Goal: Task Accomplishment & Management: Complete application form

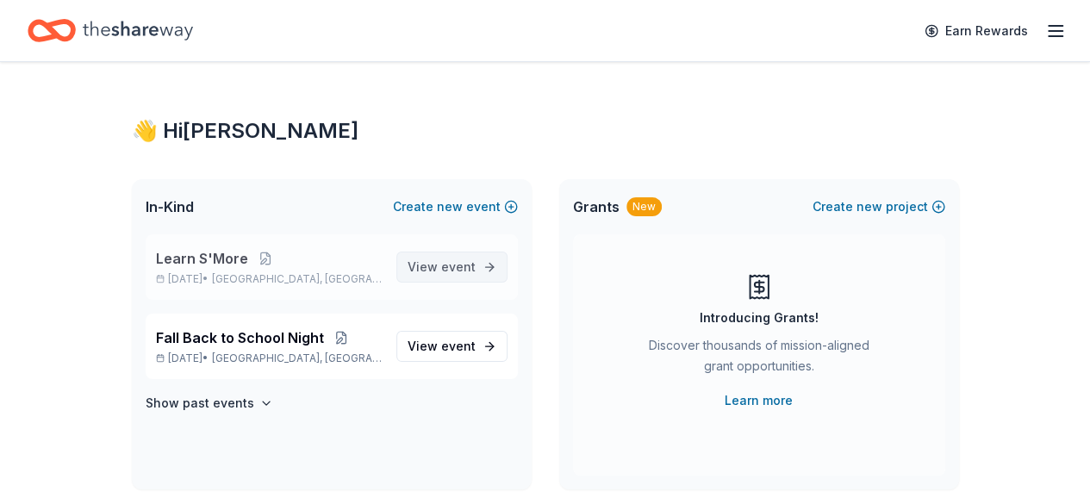
click at [442, 264] on span "View event" at bounding box center [441, 267] width 68 height 21
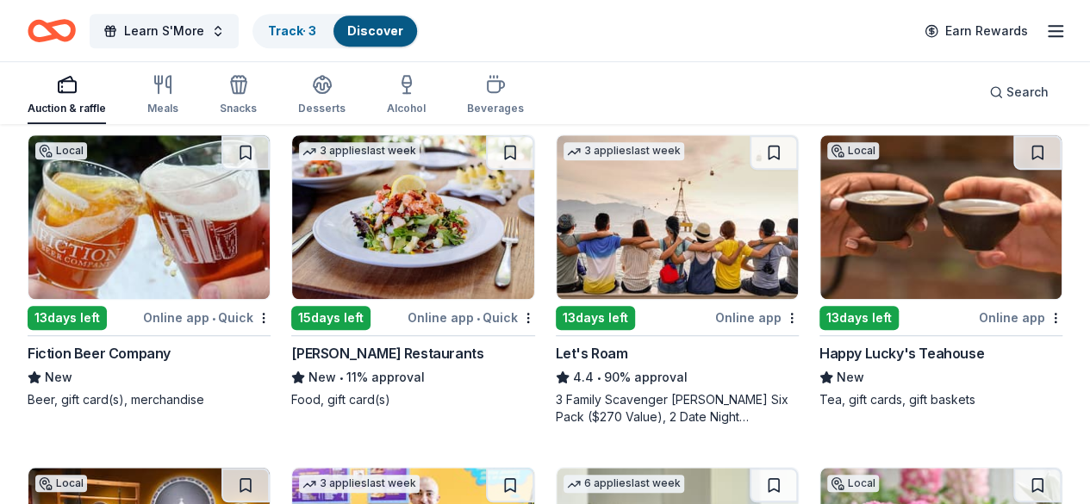
scroll to position [517, 0]
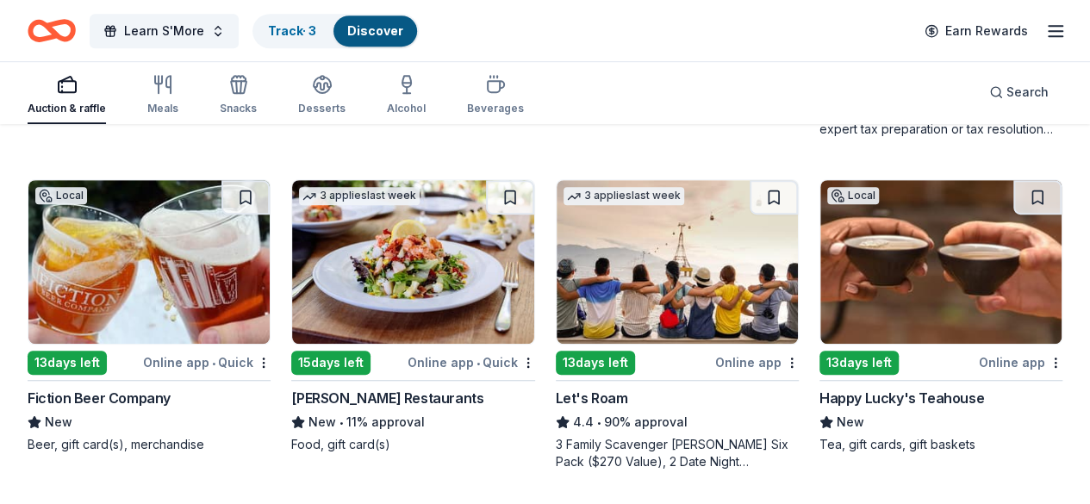
scroll to position [473, 0]
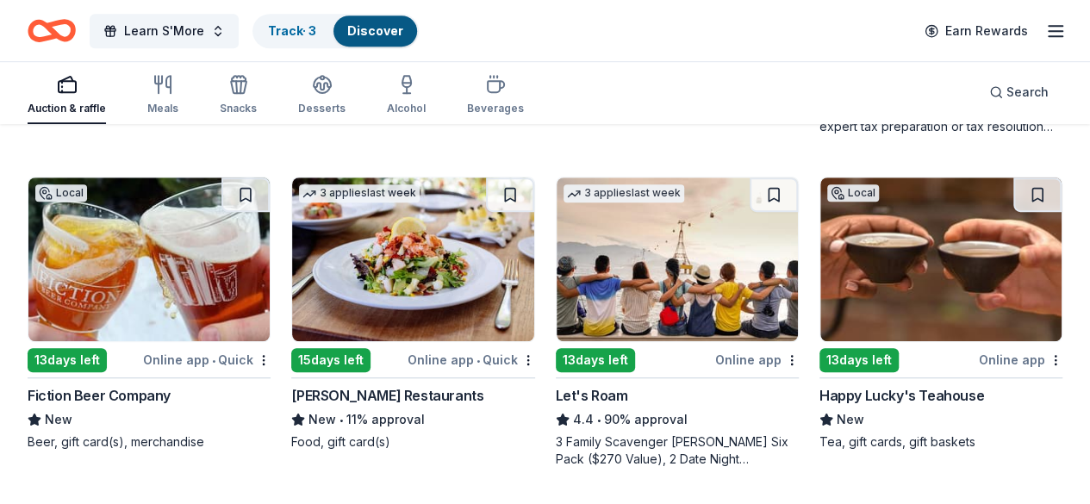
click at [556, 272] on img at bounding box center [676, 259] width 241 height 164
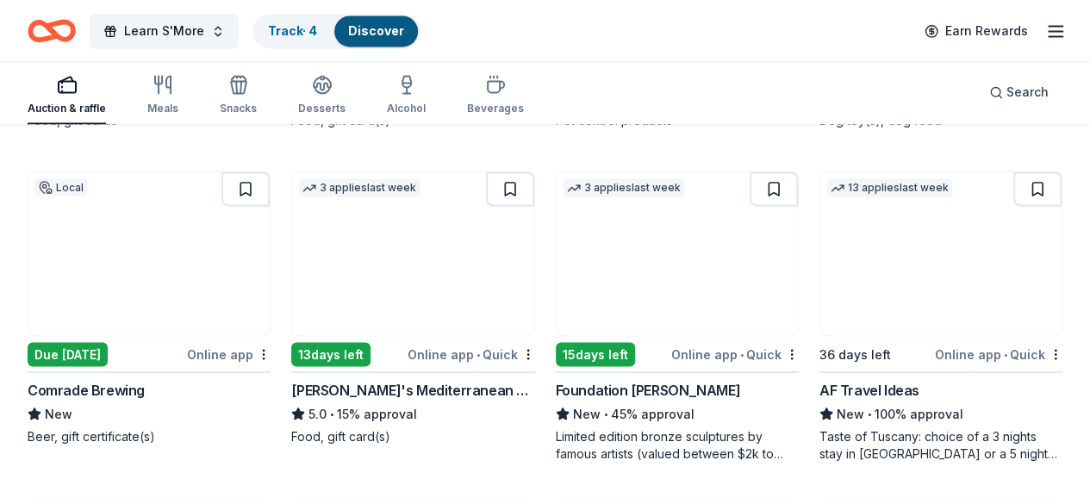
scroll to position [1471, 0]
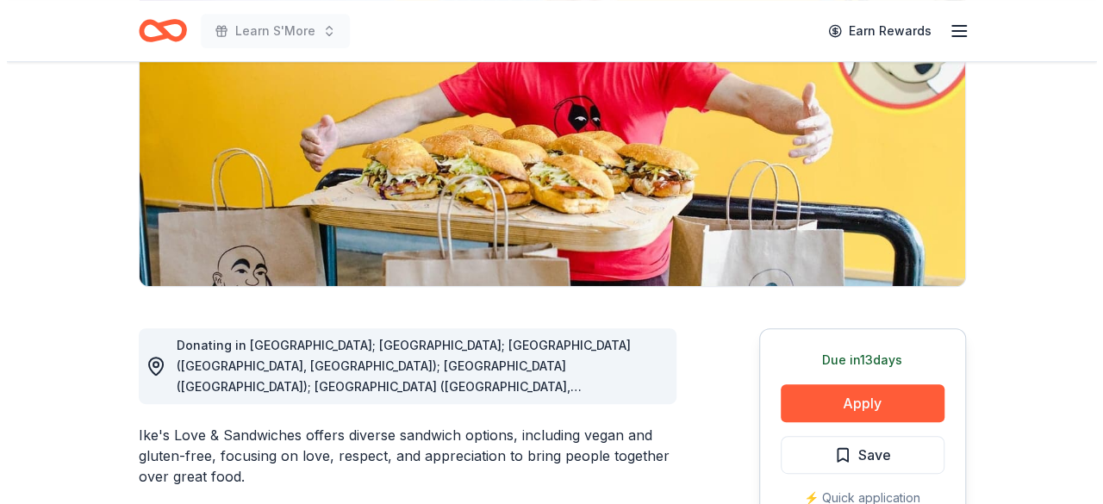
scroll to position [345, 0]
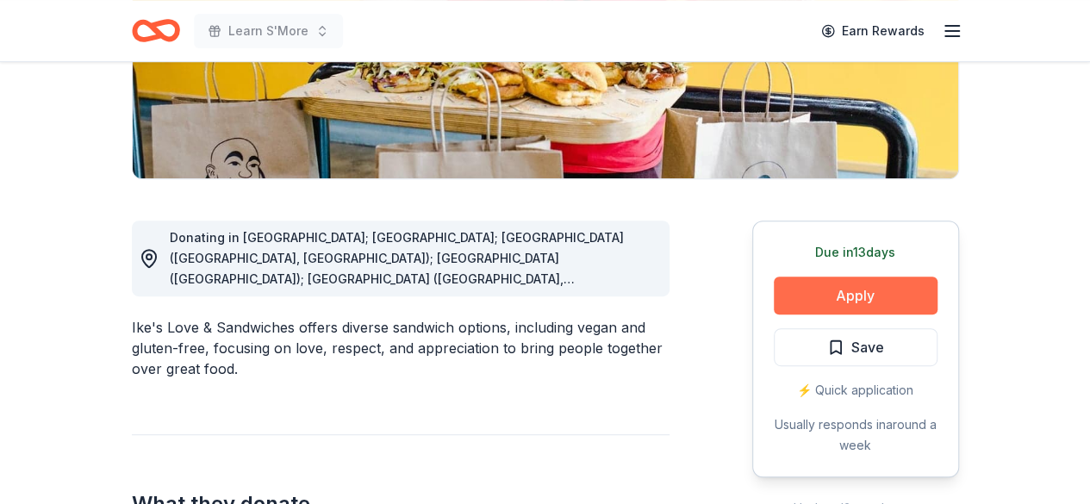
click at [896, 292] on button "Apply" at bounding box center [855, 295] width 164 height 38
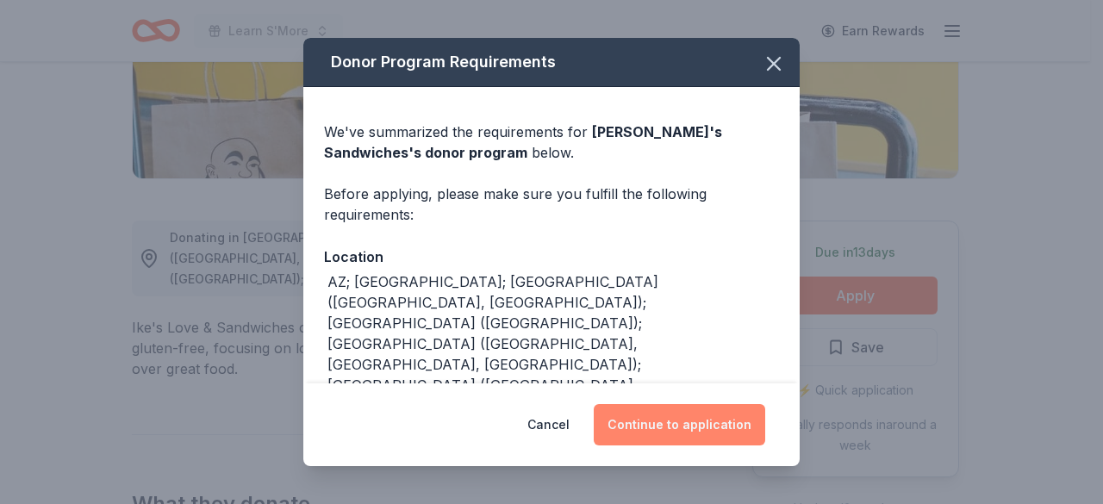
click at [703, 414] on button "Continue to application" at bounding box center [678, 424] width 171 height 41
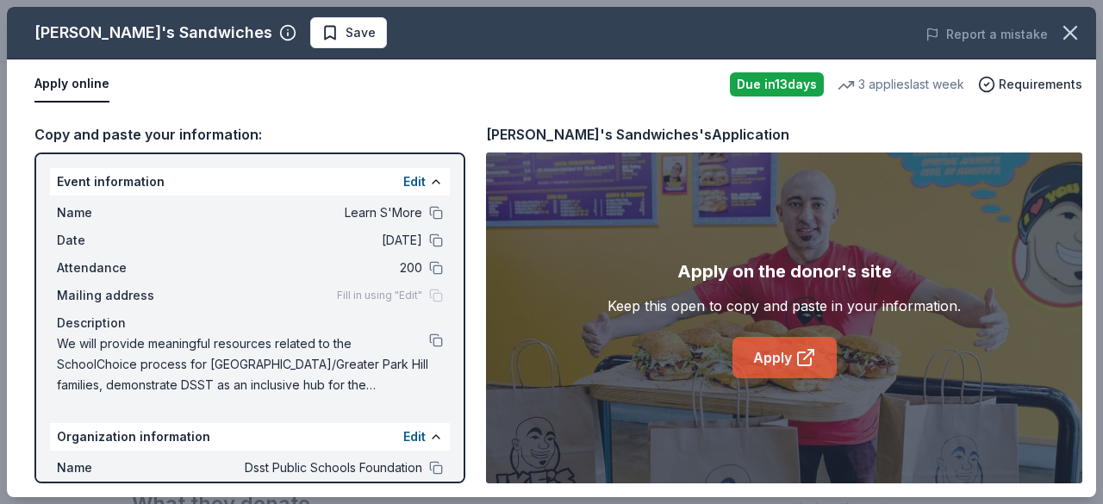
click at [789, 364] on link "Apply" at bounding box center [784, 357] width 104 height 41
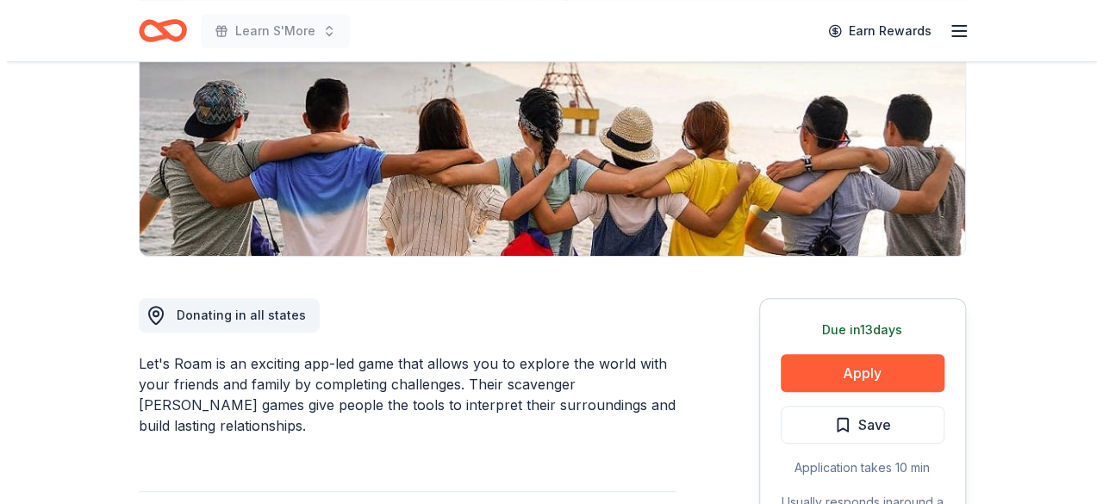
scroll to position [448, 0]
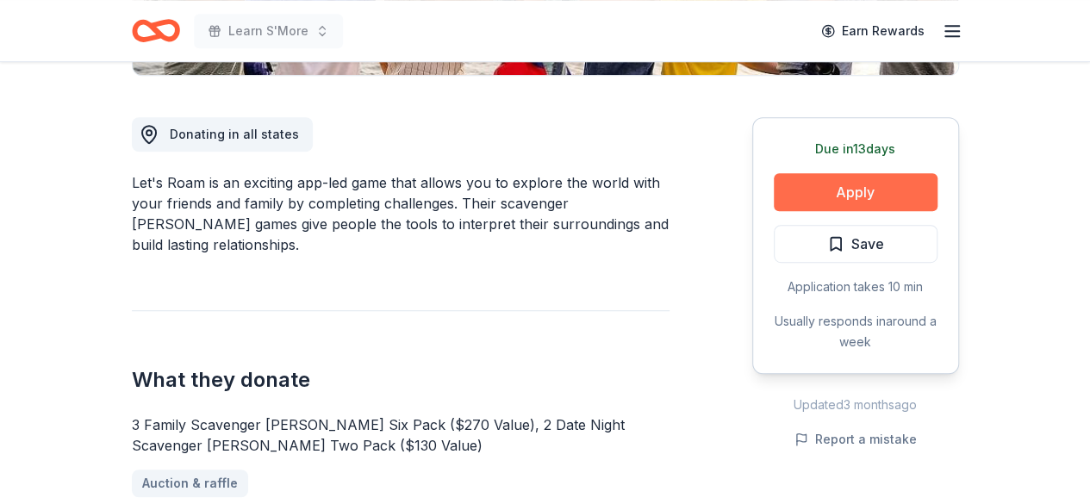
click at [841, 199] on button "Apply" at bounding box center [855, 192] width 164 height 38
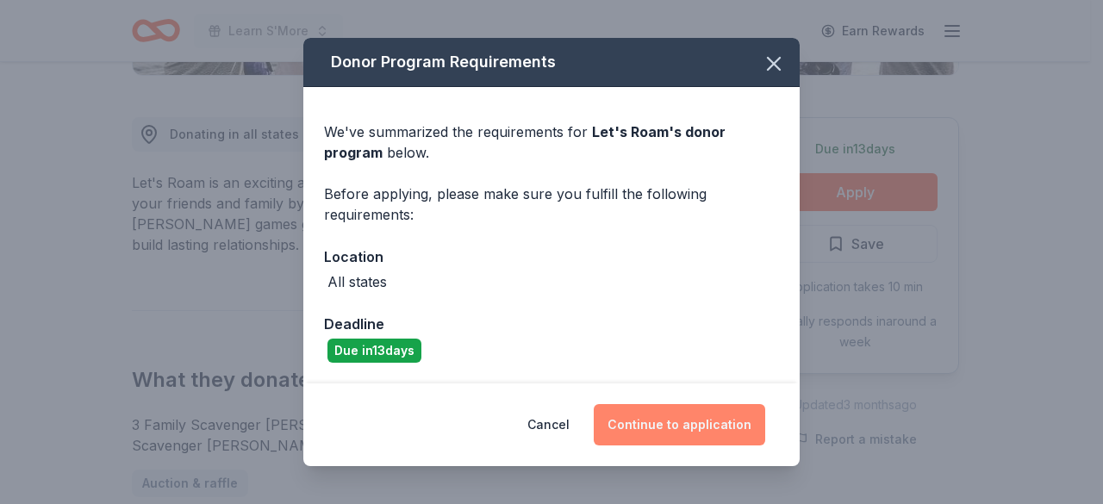
click at [652, 437] on button "Continue to application" at bounding box center [678, 424] width 171 height 41
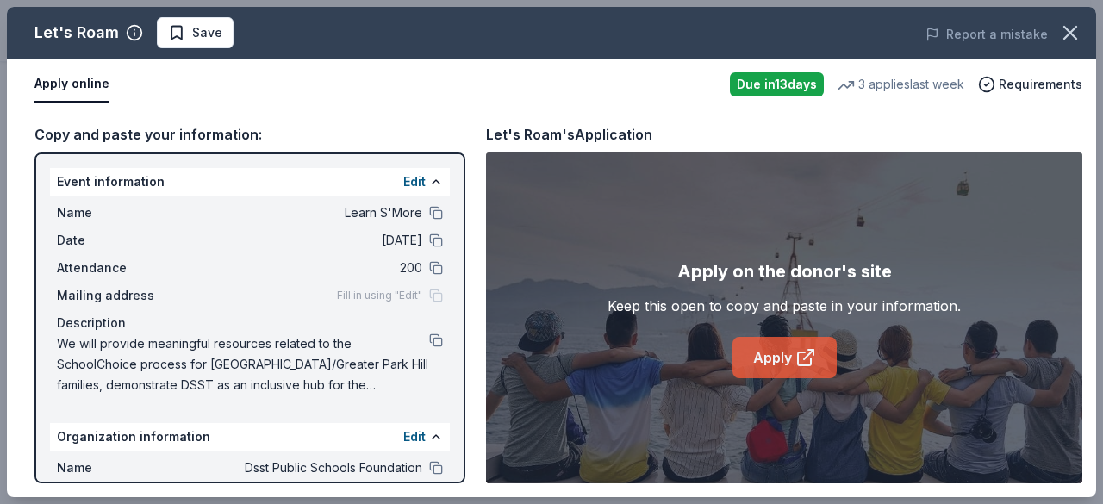
click at [777, 341] on link "Apply" at bounding box center [784, 357] width 104 height 41
click at [761, 357] on link "Apply" at bounding box center [784, 357] width 104 height 41
click at [227, 28] on button "Save" at bounding box center [195, 32] width 77 height 31
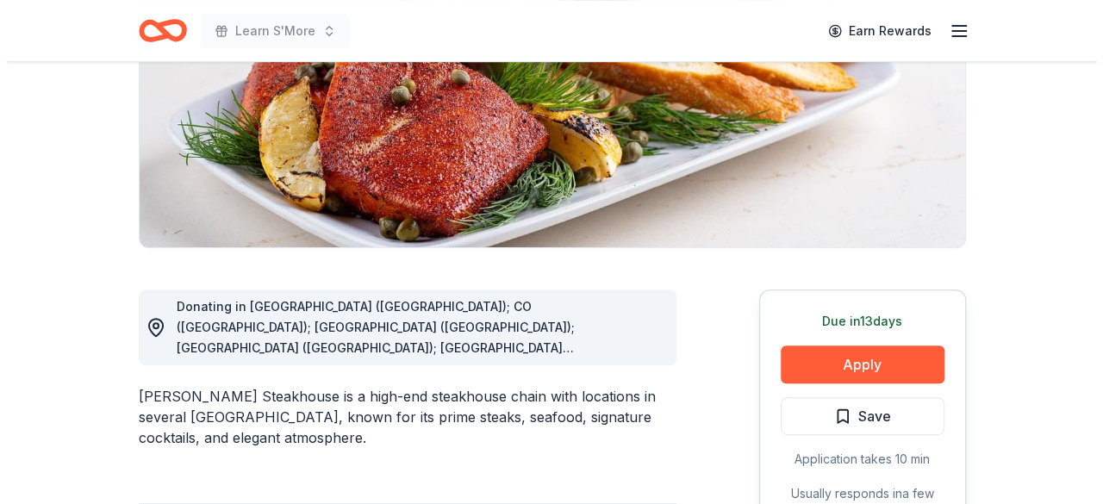
scroll to position [717, 0]
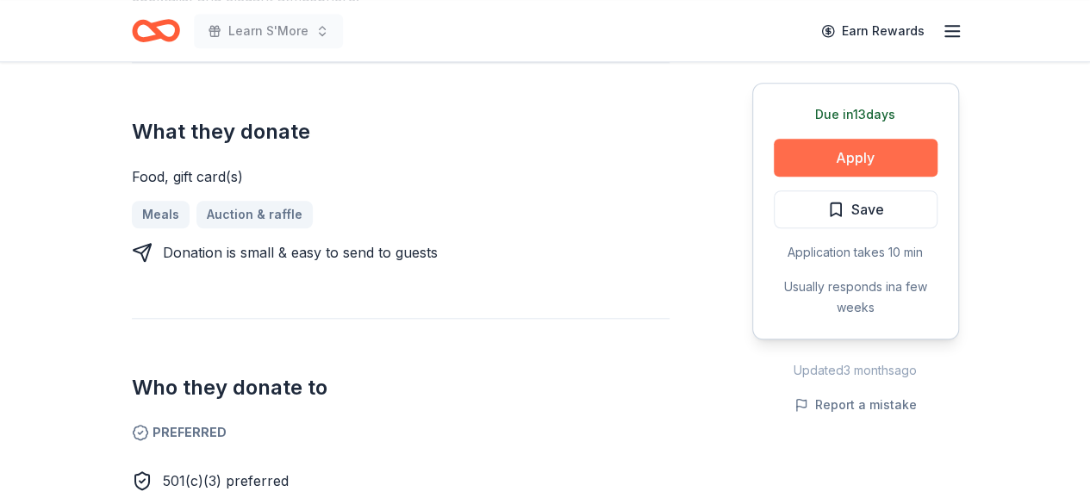
click at [851, 145] on button "Apply" at bounding box center [855, 158] width 164 height 38
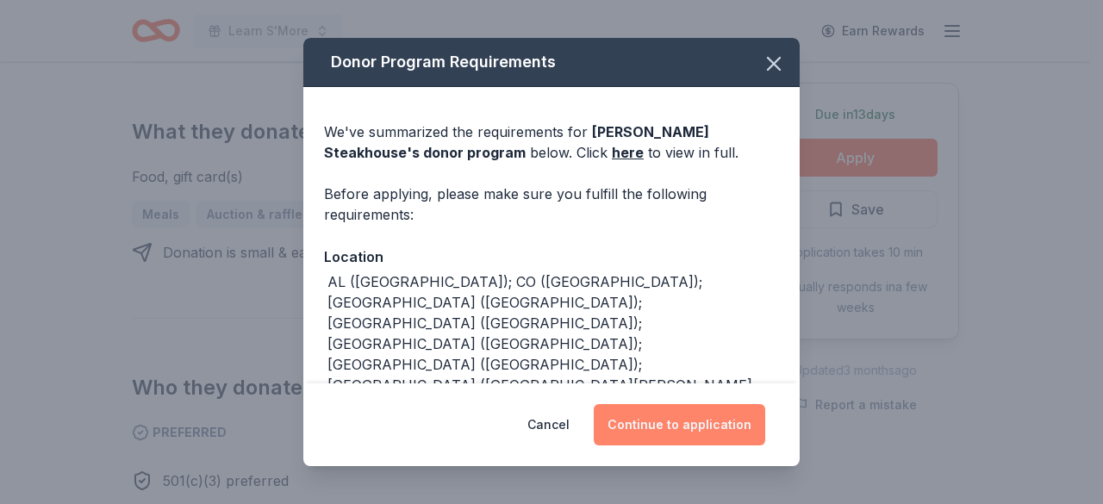
click at [682, 435] on button "Continue to application" at bounding box center [678, 424] width 171 height 41
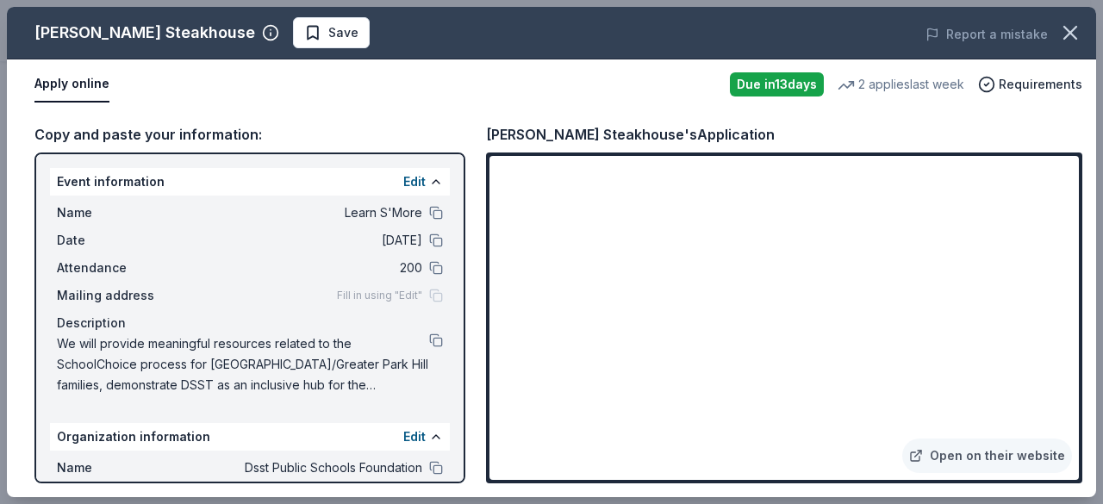
drag, startPoint x: 62, startPoint y: 339, endPoint x: 244, endPoint y: 364, distance: 183.5
click at [244, 364] on span "We will provide meaningful resources related to the SchoolChoice process for [G…" at bounding box center [243, 364] width 372 height 62
click at [429, 337] on button at bounding box center [436, 340] width 14 height 14
